Goal: Navigation & Orientation: Find specific page/section

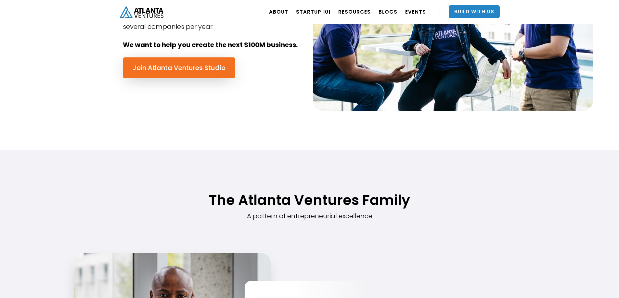
scroll to position [390, 0]
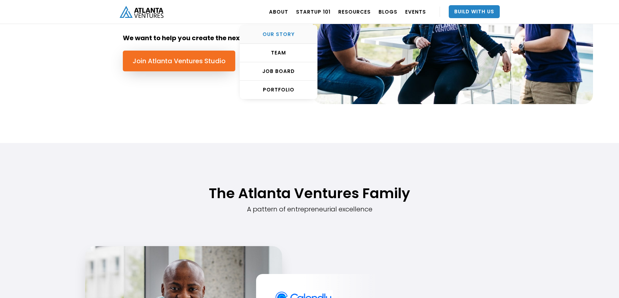
click at [287, 32] on div "OUR STORY" at bounding box center [278, 34] width 77 height 6
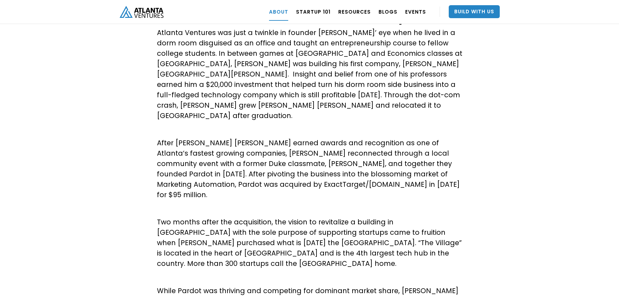
scroll to position [227, 0]
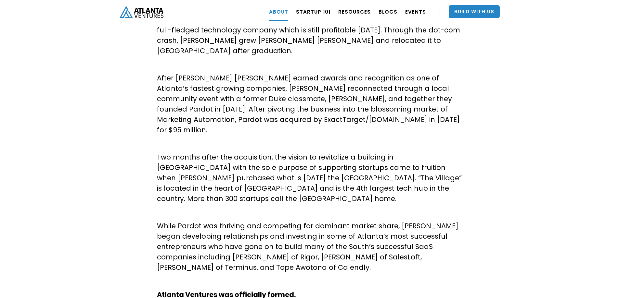
click at [343, 116] on div "About Atlanta Ventures – Our Story Atlanta Ventures was just a twinkle in found…" at bounding box center [309, 156] width 305 height 432
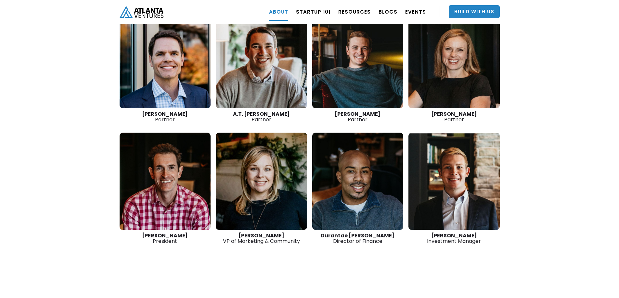
scroll to position [974, 0]
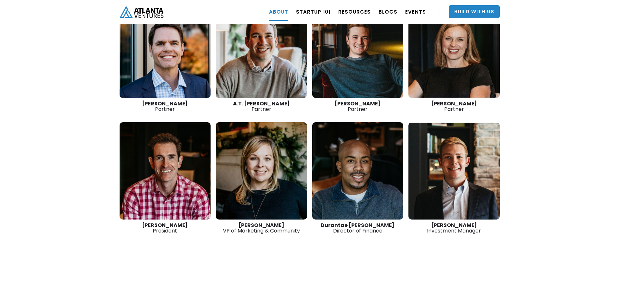
click at [454, 186] on link at bounding box center [453, 170] width 91 height 97
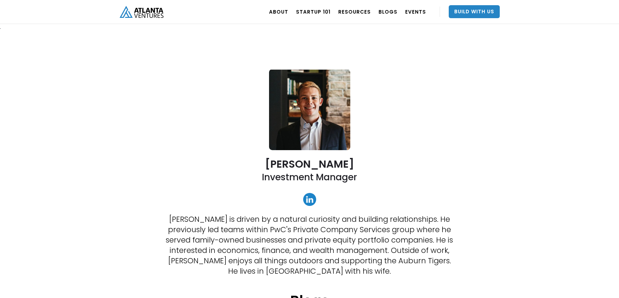
click at [309, 201] on link at bounding box center [309, 199] width 13 height 13
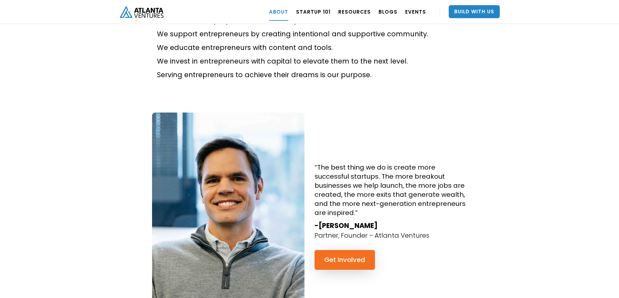
scroll to position [422, 0]
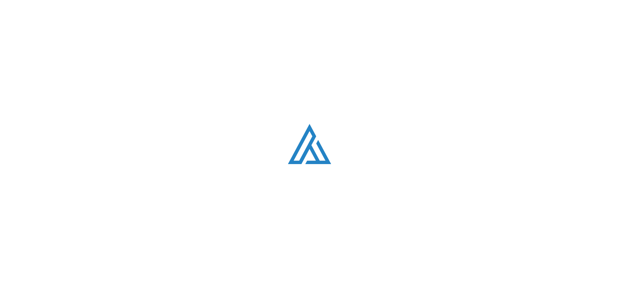
scroll to position [390, 0]
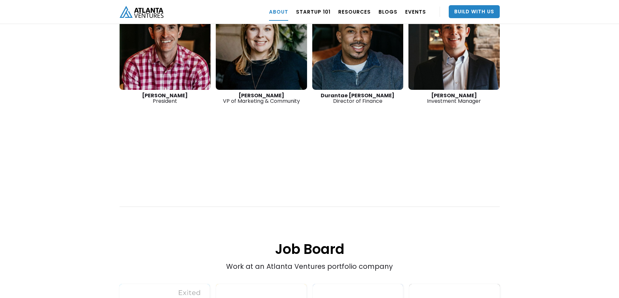
scroll to position [1072, 0]
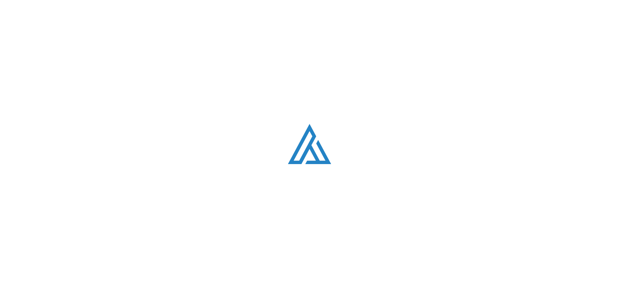
scroll to position [390, 0]
